Goal: Task Accomplishment & Management: Manage account settings

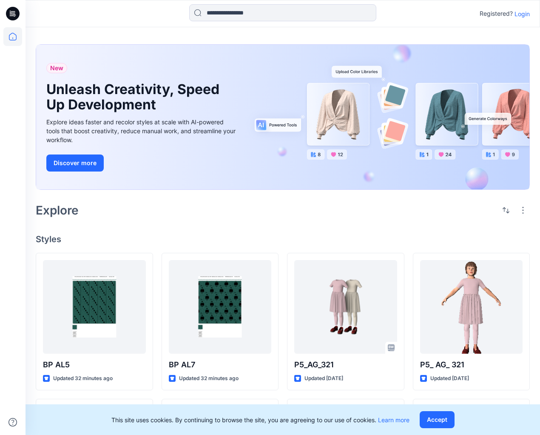
click at [522, 13] on p "Login" at bounding box center [522, 13] width 15 height 9
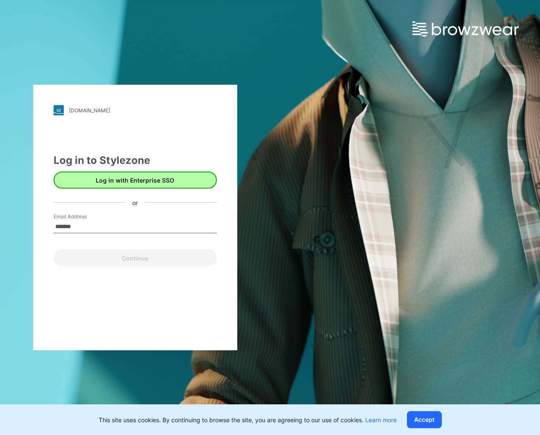
type input "*******"
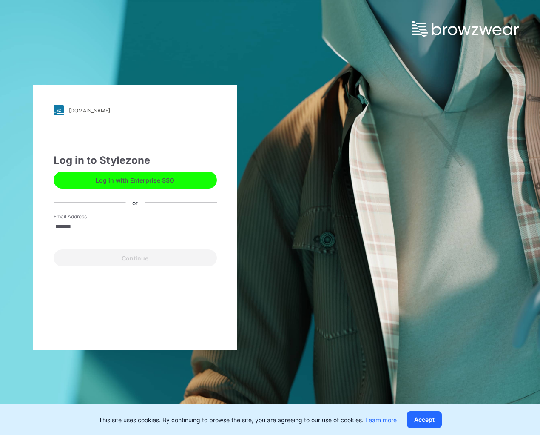
click at [104, 177] on button "Log in with Enterprise SSO" at bounding box center [135, 179] width 163 height 17
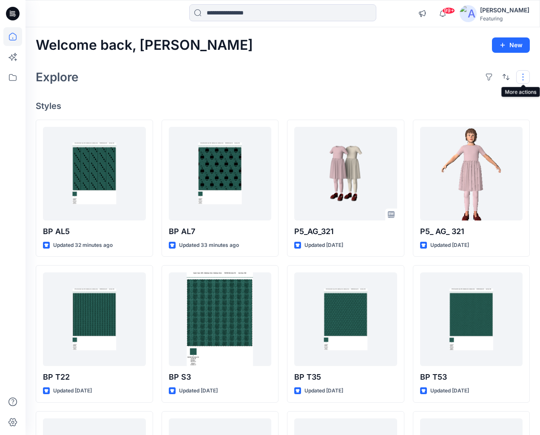
click at [523, 79] on button "button" at bounding box center [524, 77] width 14 height 14
click at [460, 12] on img at bounding box center [468, 13] width 17 height 17
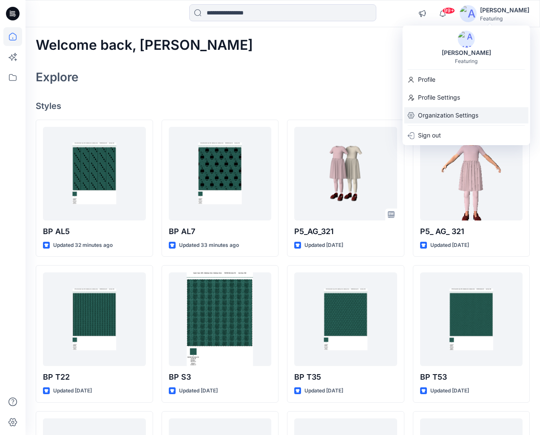
click at [417, 114] on div "Organization Settings" at bounding box center [467, 115] width 124 height 16
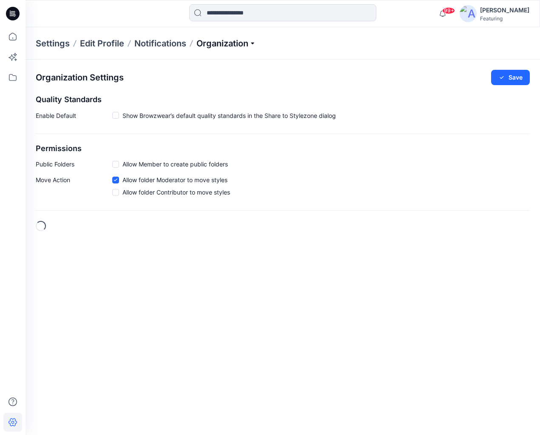
click at [254, 44] on p "Organization" at bounding box center [227, 43] width 60 height 12
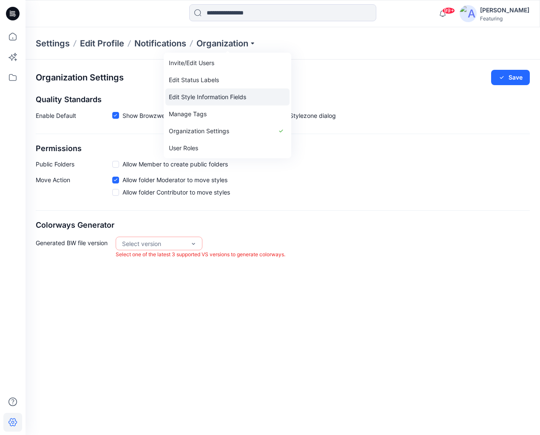
click at [182, 98] on link "Edit Style Information Fields" at bounding box center [228, 96] width 124 height 17
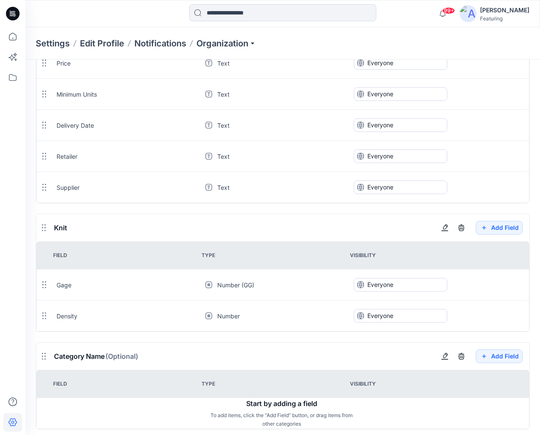
scroll to position [102, 0]
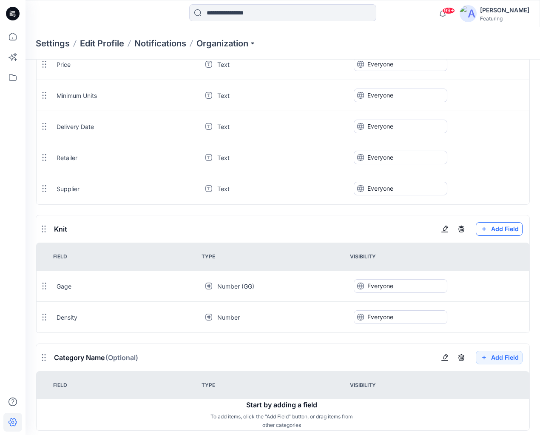
click at [504, 14] on button "Add Field" at bounding box center [499, 7] width 47 height 14
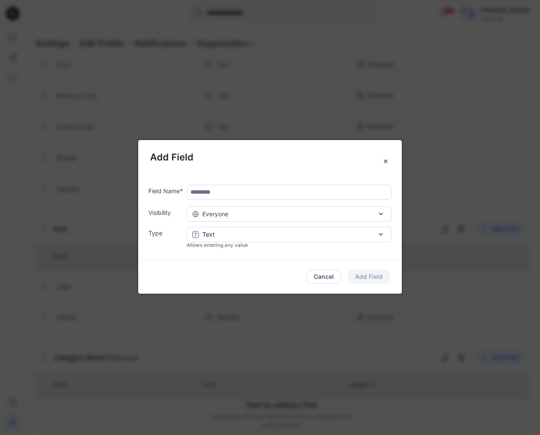
click at [228, 189] on input "text" at bounding box center [289, 192] width 205 height 15
type input "**********"
click at [377, 274] on button "Add Field" at bounding box center [369, 277] width 42 height 14
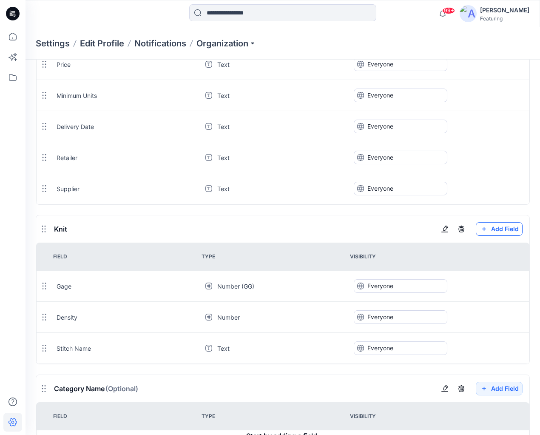
click at [510, 14] on button "Add Field" at bounding box center [499, 7] width 47 height 14
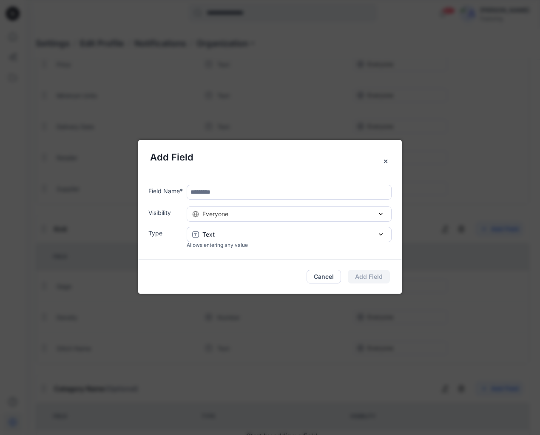
click at [245, 192] on input "text" at bounding box center [289, 192] width 205 height 15
type input "*"
type input "**********"
click at [371, 273] on button "Add Field" at bounding box center [369, 277] width 42 height 14
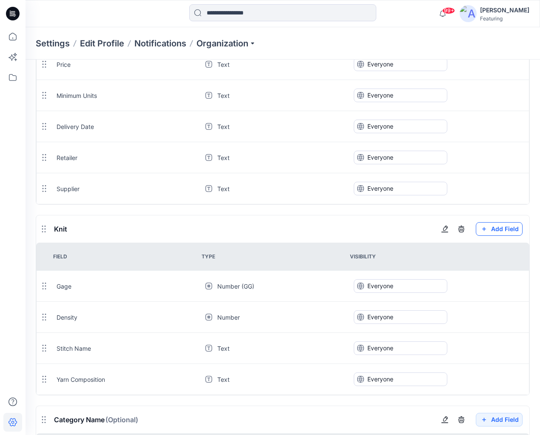
click at [509, 14] on button "Add Field" at bounding box center [499, 7] width 47 height 14
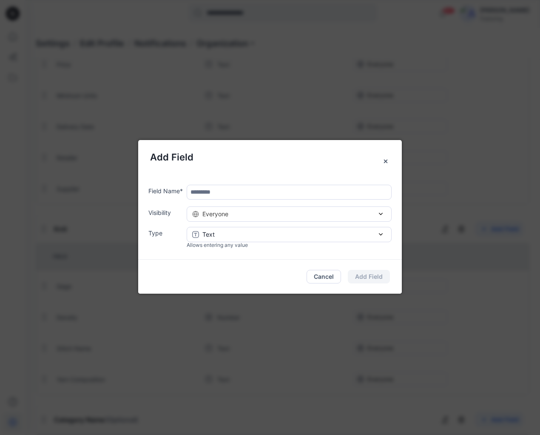
click at [306, 192] on input "text" at bounding box center [289, 192] width 205 height 15
type input "**********"
click at [371, 277] on button "Add Field" at bounding box center [369, 277] width 42 height 14
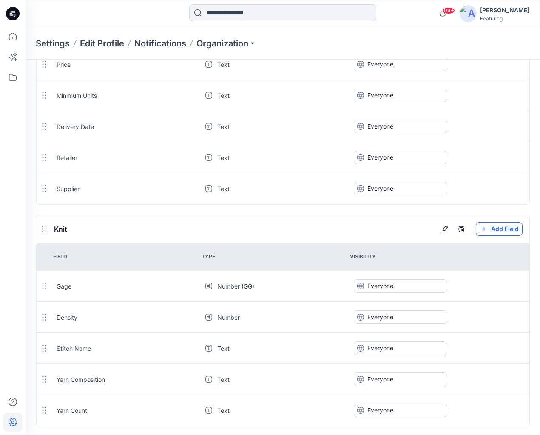
click at [504, 14] on button "Add Field" at bounding box center [499, 7] width 47 height 14
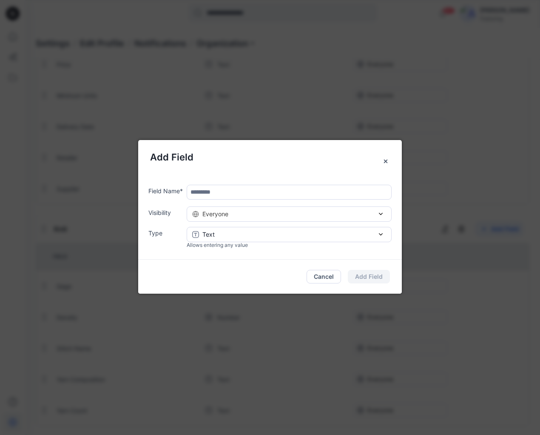
click at [229, 192] on input "text" at bounding box center [289, 192] width 205 height 15
type input "*"
type input "**********"
click at [381, 234] on icon "button" at bounding box center [381, 235] width 3 height 2
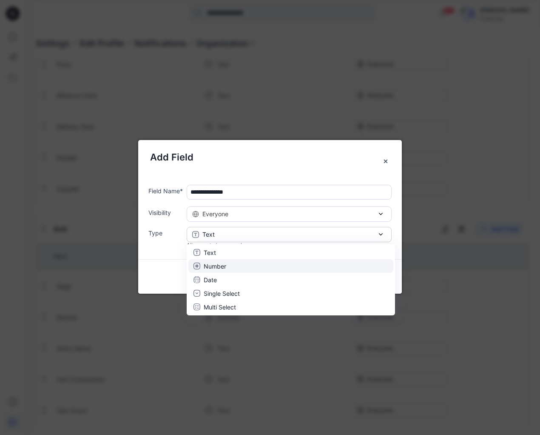
click at [215, 265] on p "Number" at bounding box center [215, 265] width 23 height 9
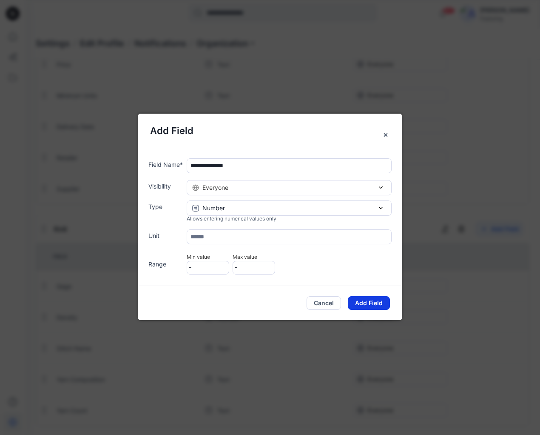
click at [383, 301] on button "Add Field" at bounding box center [369, 303] width 42 height 14
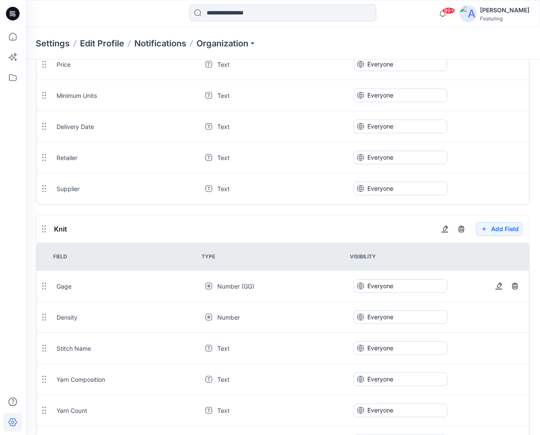
click at [43, 285] on icon at bounding box center [45, 286] width 4 height 7
click at [68, 285] on div "Gage" at bounding box center [125, 286] width 137 height 9
click at [55, 287] on div "Gage" at bounding box center [125, 286] width 146 height 9
click at [498, 283] on icon "button" at bounding box center [499, 286] width 7 height 7
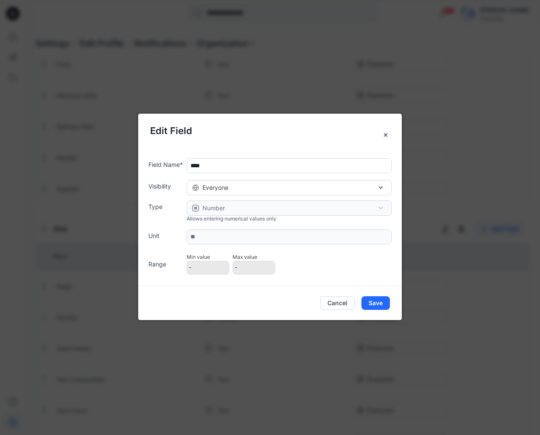
click at [198, 166] on input "****" at bounding box center [289, 165] width 205 height 15
type input "*****"
click at [375, 304] on button "Save" at bounding box center [376, 303] width 29 height 14
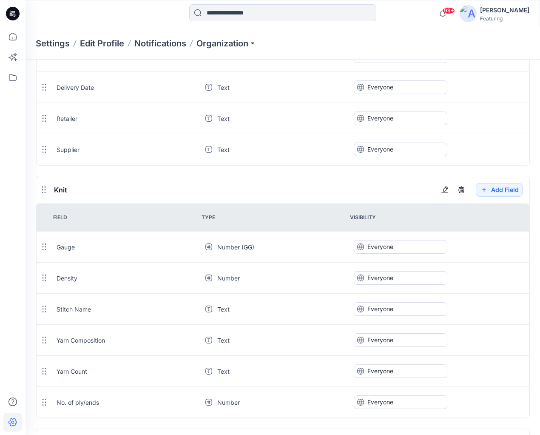
scroll to position [143, 0]
click at [499, 371] on icon "button" at bounding box center [499, 369] width 7 height 7
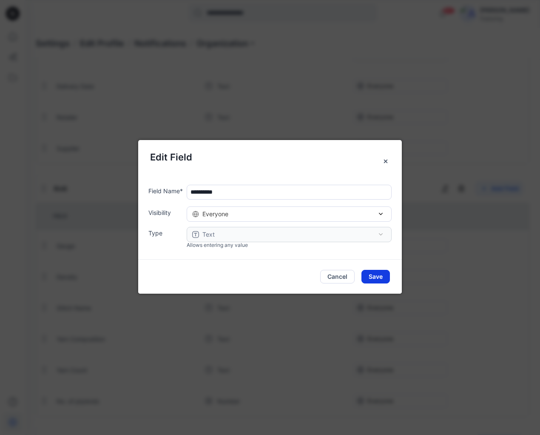
click at [379, 275] on button "Save" at bounding box center [376, 277] width 29 height 14
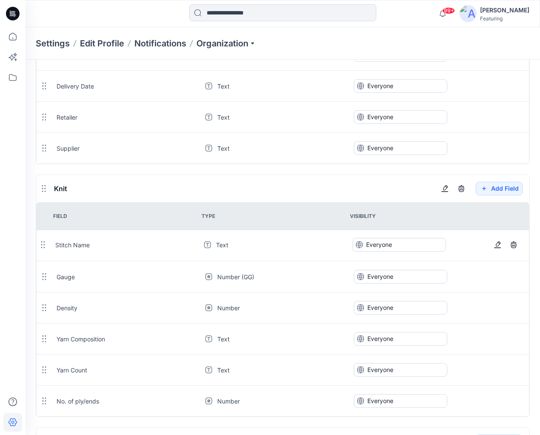
drag, startPoint x: 46, startPoint y: 307, endPoint x: 45, endPoint y: 246, distance: 61.3
click at [45, 246] on icon at bounding box center [43, 244] width 7 height 7
drag, startPoint x: 43, startPoint y: 339, endPoint x: 41, endPoint y: 305, distance: 33.7
click at [41, 305] on icon at bounding box center [42, 304] width 7 height 7
click at [43, 340] on icon at bounding box center [43, 338] width 7 height 7
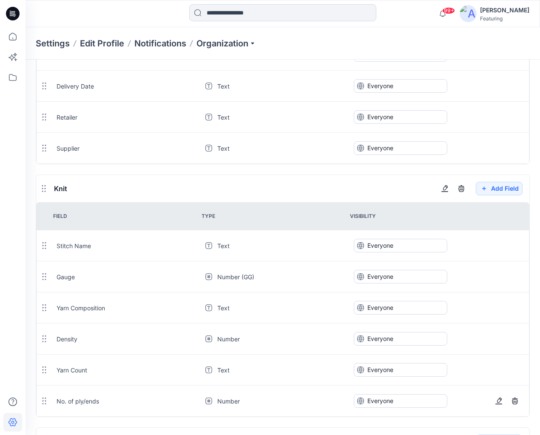
click at [39, 398] on td at bounding box center [44, 400] width 14 height 31
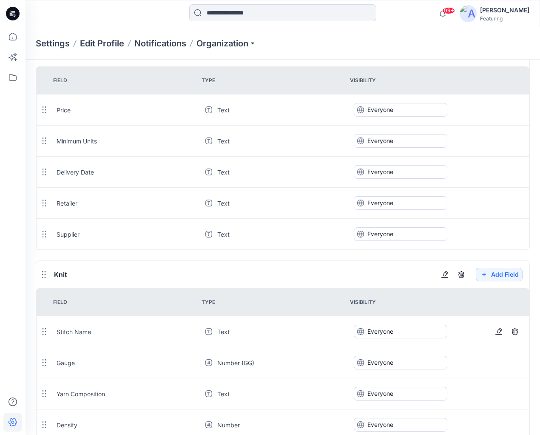
scroll to position [0, 0]
